Goal: Transaction & Acquisition: Purchase product/service

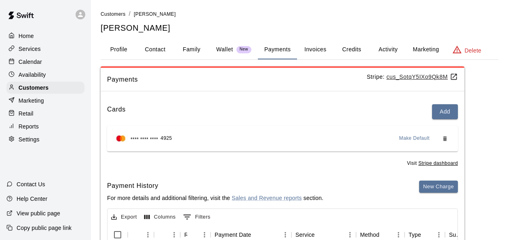
scroll to position [56, 0]
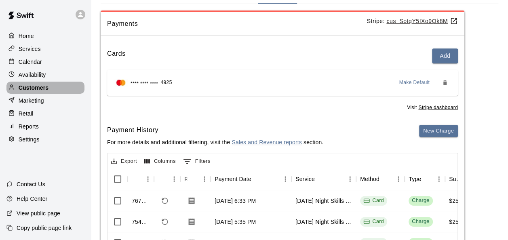
click at [35, 88] on p "Customers" at bounding box center [34, 88] width 30 height 8
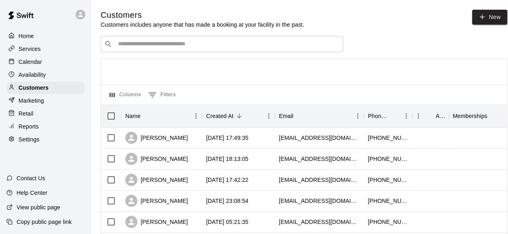
click at [128, 46] on input "Search customers by name or email" at bounding box center [228, 44] width 224 height 8
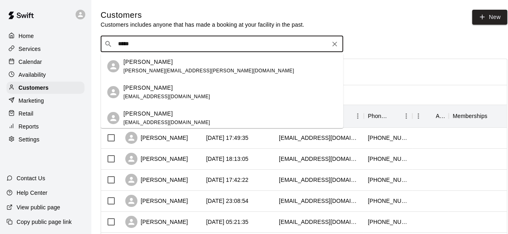
type input "******"
click at [158, 94] on span "[EMAIL_ADDRESS][DOMAIN_NAME]" at bounding box center [166, 97] width 87 height 6
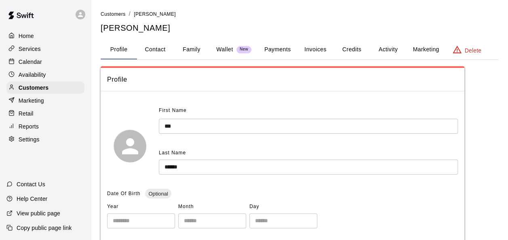
click at [32, 118] on p "Retail" at bounding box center [26, 113] width 15 height 8
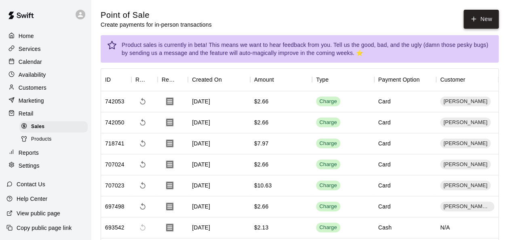
click at [470, 22] on icon "button" at bounding box center [473, 18] width 7 height 7
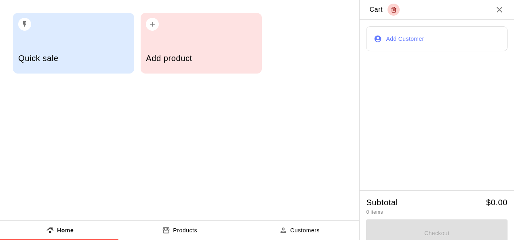
click at [157, 46] on div "Add product" at bounding box center [201, 59] width 110 height 29
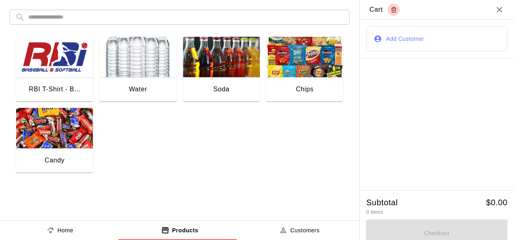
click at [61, 140] on img "button" at bounding box center [54, 128] width 77 height 40
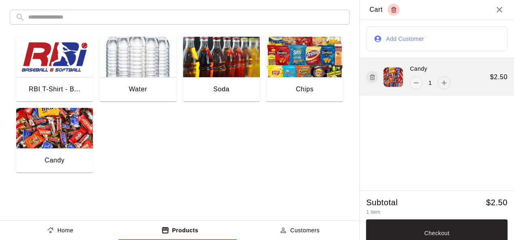
click at [440, 86] on icon "add" at bounding box center [444, 83] width 8 height 8
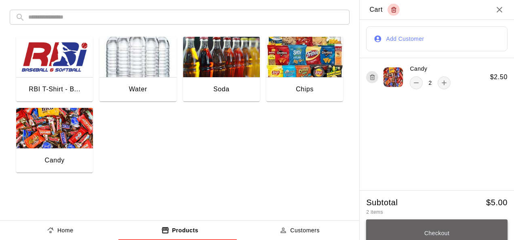
click at [431, 225] on button "Checkout" at bounding box center [436, 232] width 141 height 27
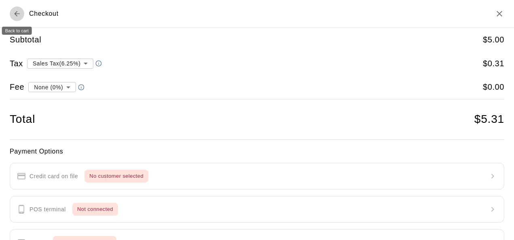
click at [15, 17] on icon "Back to cart" at bounding box center [17, 14] width 8 height 8
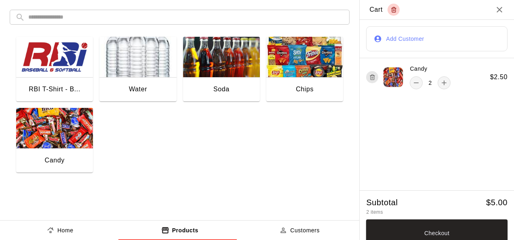
click at [392, 42] on button "Add Customer" at bounding box center [436, 38] width 141 height 25
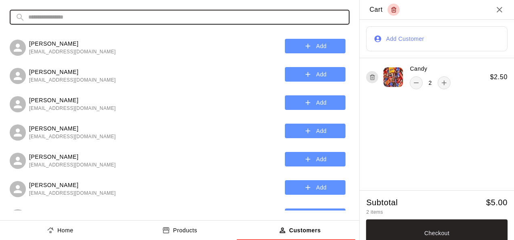
click at [62, 19] on input "text" at bounding box center [186, 17] width 316 height 15
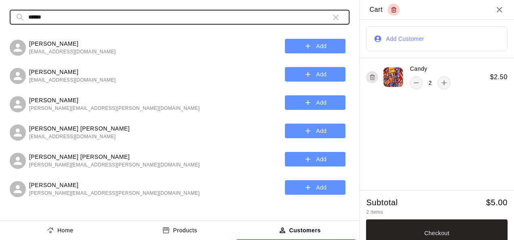
type input "******"
click at [49, 74] on p "[PERSON_NAME]" at bounding box center [72, 72] width 87 height 8
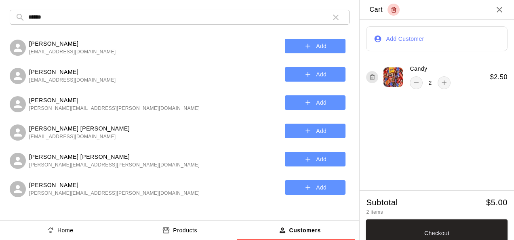
click at [318, 72] on button "Add" at bounding box center [315, 74] width 61 height 15
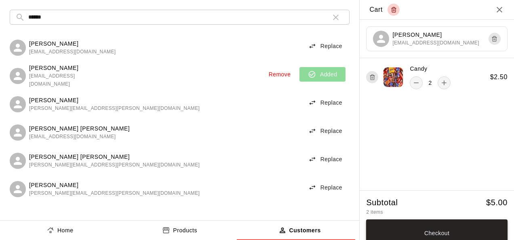
click at [431, 232] on button "Checkout" at bounding box center [436, 232] width 141 height 27
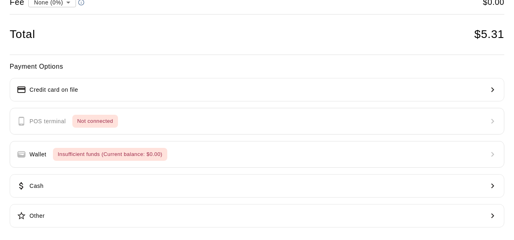
scroll to position [81, 0]
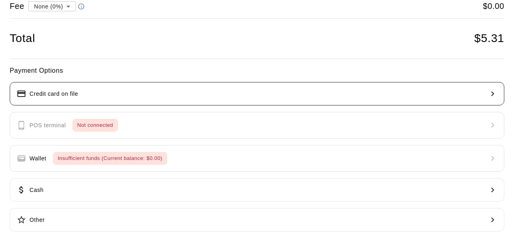
click at [152, 96] on button "Credit card on file" at bounding box center [257, 93] width 495 height 23
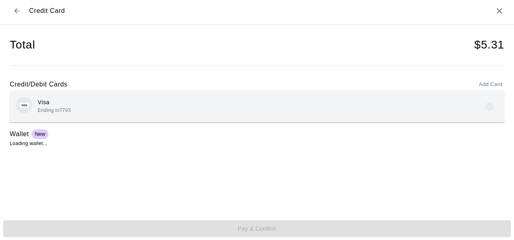
click at [136, 113] on div "Visa Ending in 7793" at bounding box center [257, 106] width 482 height 19
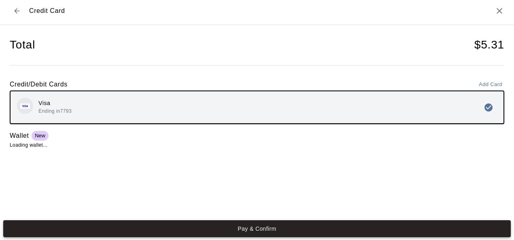
click at [246, 232] on button "Pay & Confirm" at bounding box center [256, 228] width 507 height 17
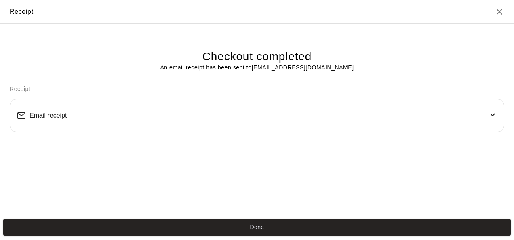
scroll to position [0, 0]
